Goal: Communication & Community: Participate in discussion

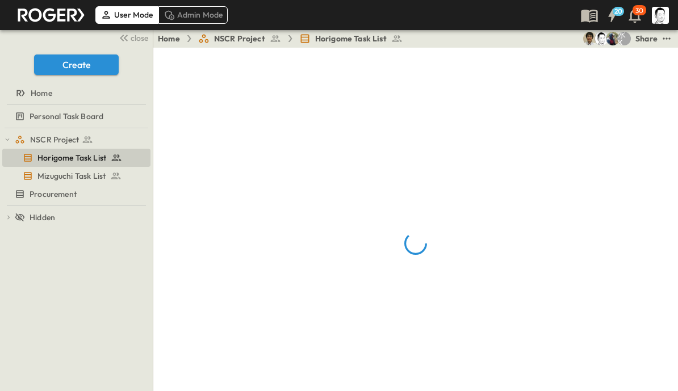
click at [128, 39] on icon "button" at bounding box center [124, 38] width 14 height 14
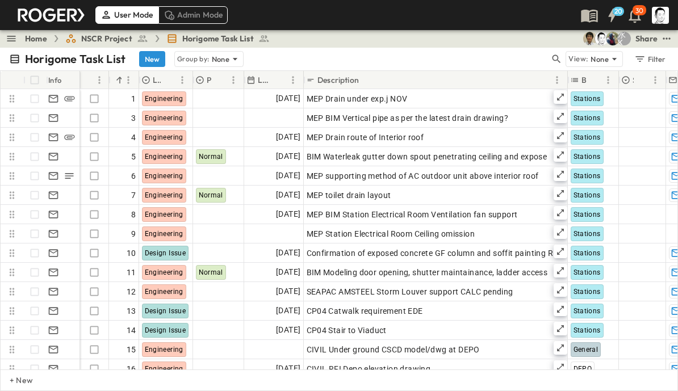
click at [555, 57] on icon "button" at bounding box center [556, 58] width 11 height 11
click at [477, 55] on input "text" at bounding box center [497, 59] width 80 height 16
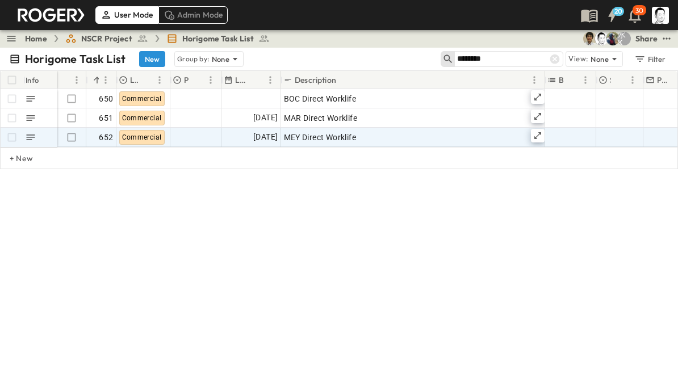
type input "********"
click at [536, 135] on icon at bounding box center [537, 135] width 9 height 9
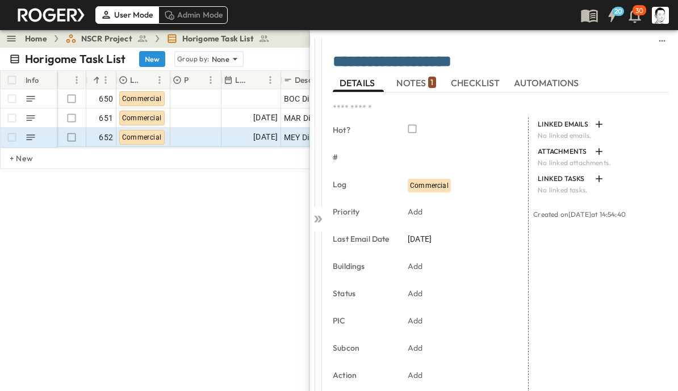
click at [419, 82] on span "NOTES 1" at bounding box center [416, 83] width 39 height 10
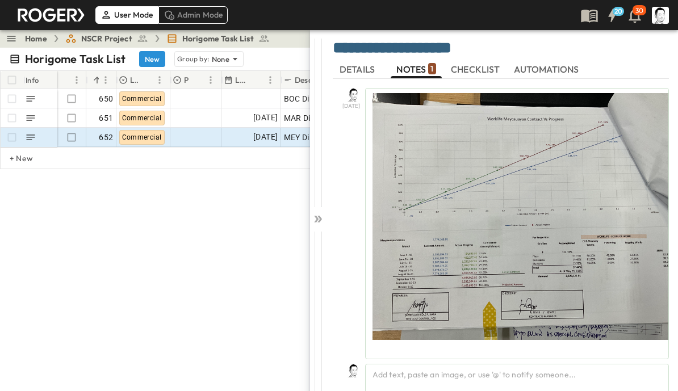
scroll to position [14, 0]
click at [558, 380] on div "Add text, paste an image, or use '@' to notify someone..." at bounding box center [517, 378] width 304 height 29
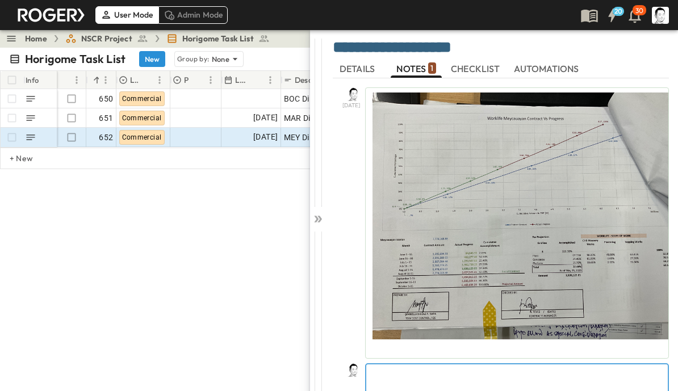
click at [509, 374] on p at bounding box center [517, 373] width 290 height 11
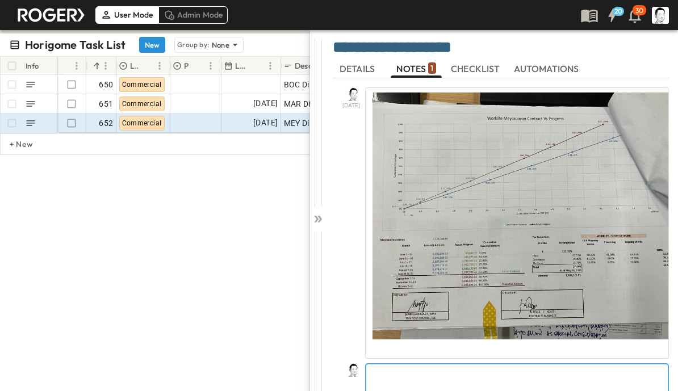
click at [643, 372] on p at bounding box center [517, 373] width 290 height 11
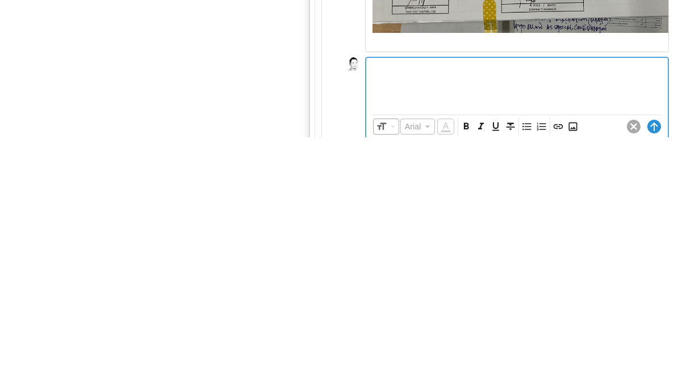
scroll to position [68, 0]
click at [574, 375] on icon "Insert Image" at bounding box center [573, 380] width 11 height 11
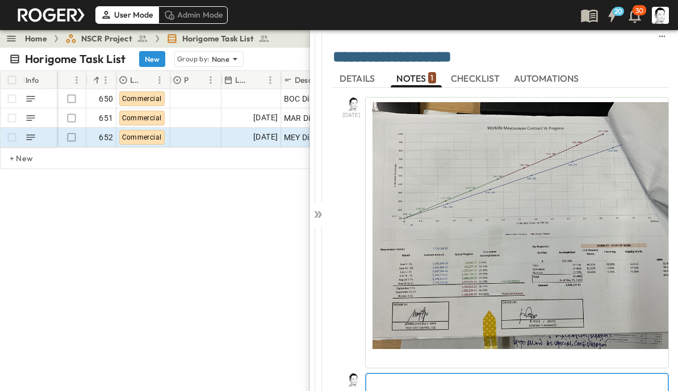
scroll to position [0, 0]
